Goal: Task Accomplishment & Management: Complete application form

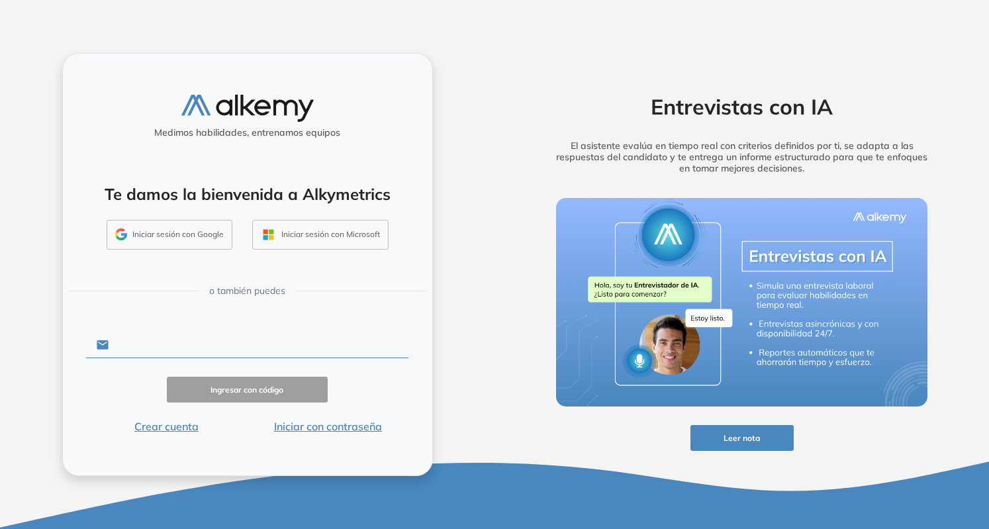
click at [144, 348] on input "text" at bounding box center [259, 344] width 300 height 25
type input "**********"
click at [245, 389] on button "Ingresar con código" at bounding box center [248, 390] width 162 height 26
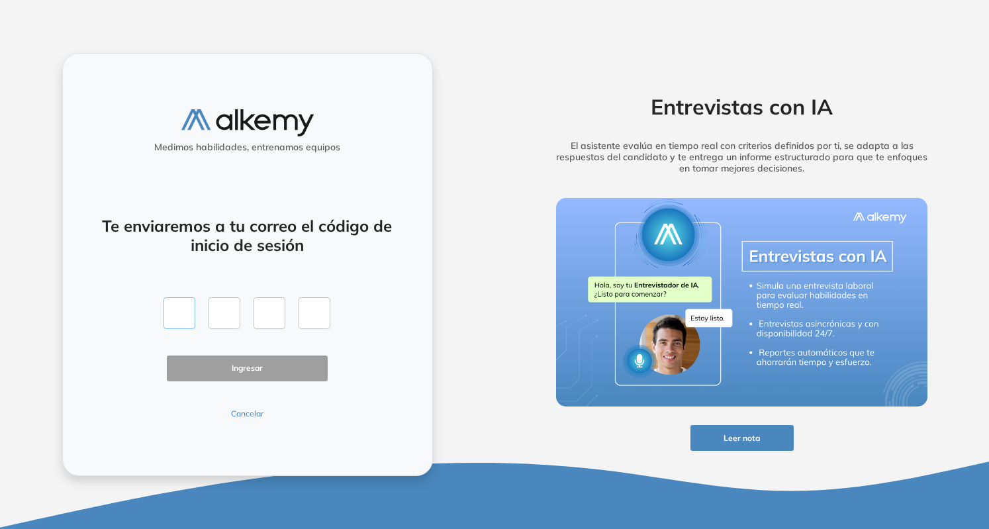
click at [179, 316] on input "text" at bounding box center [180, 313] width 32 height 32
type input "*"
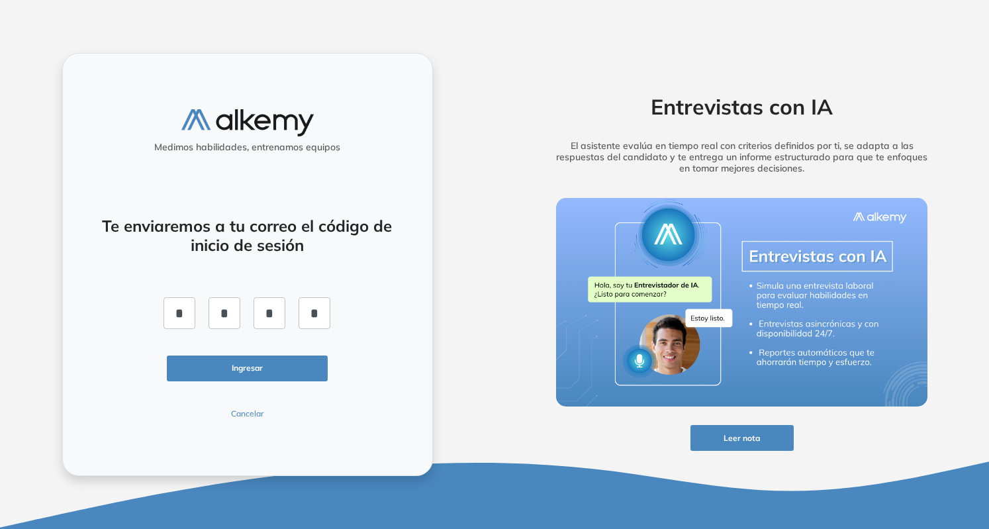
click at [250, 371] on button "Ingresar" at bounding box center [248, 369] width 162 height 26
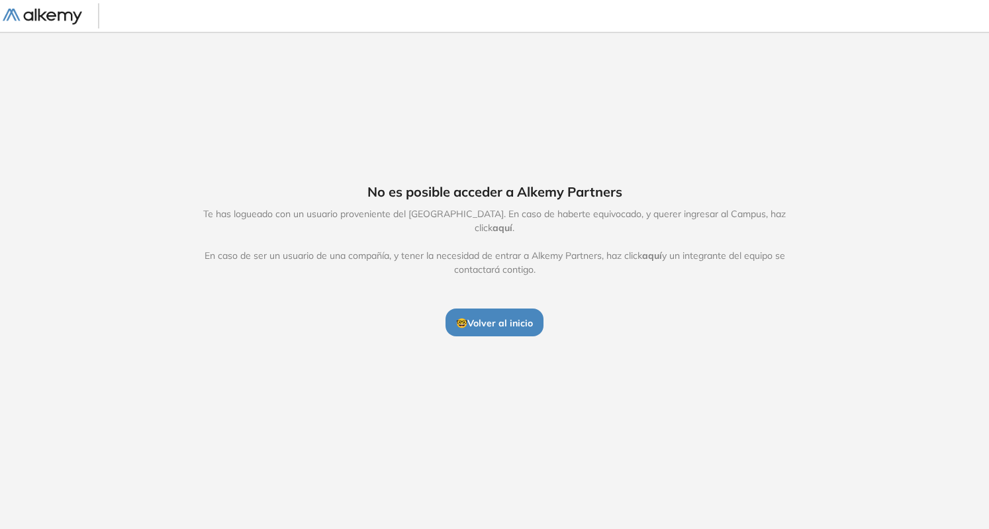
click at [513, 222] on span "aquí" at bounding box center [503, 228] width 20 height 12
